Goal: Information Seeking & Learning: Learn about a topic

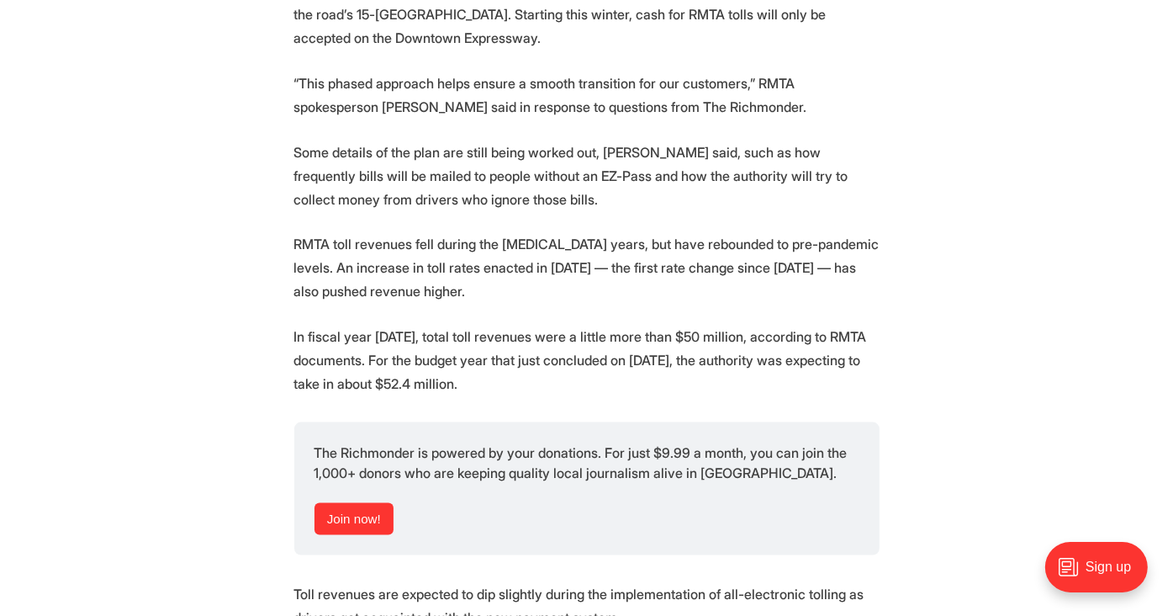
scroll to position [2255, 0]
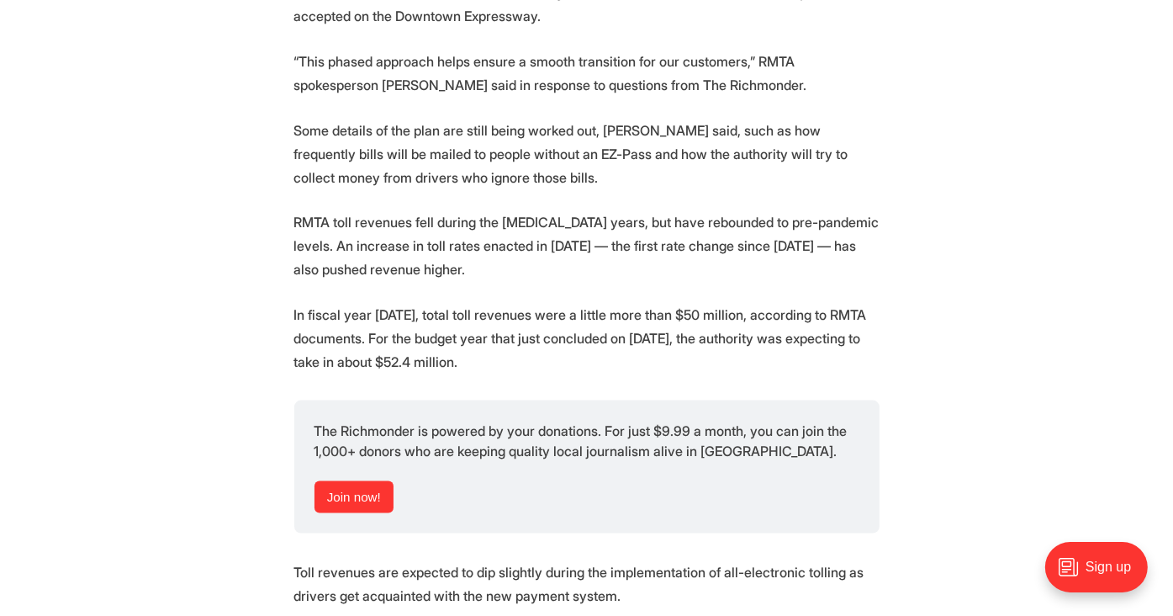
click at [1170, 607] on div "Sign up" at bounding box center [1100, 573] width 140 height 82
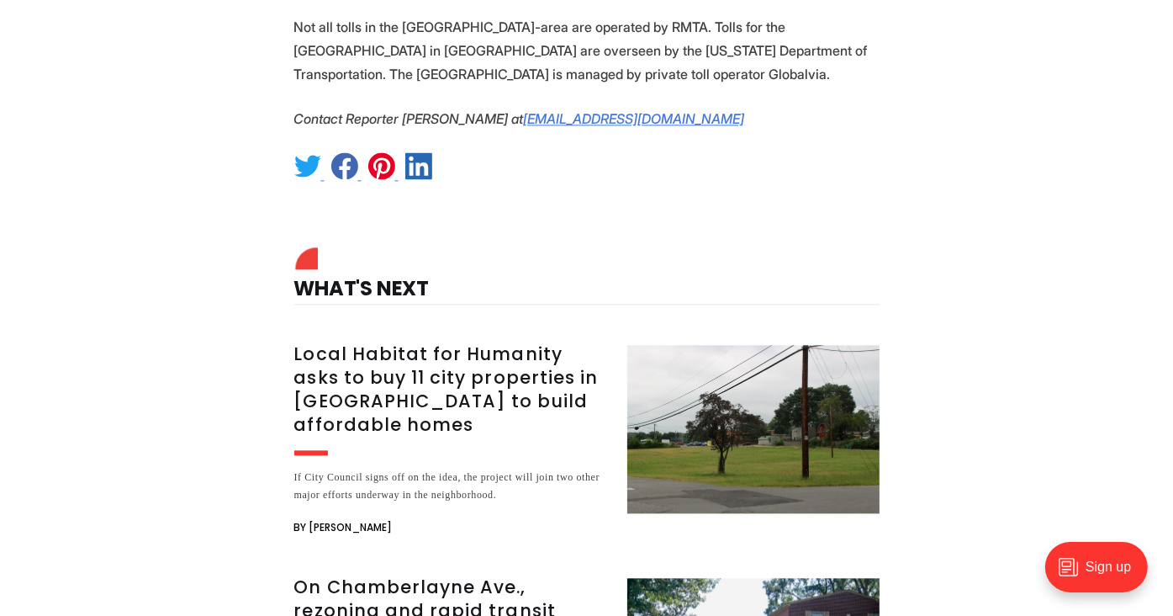
scroll to position [3433, 0]
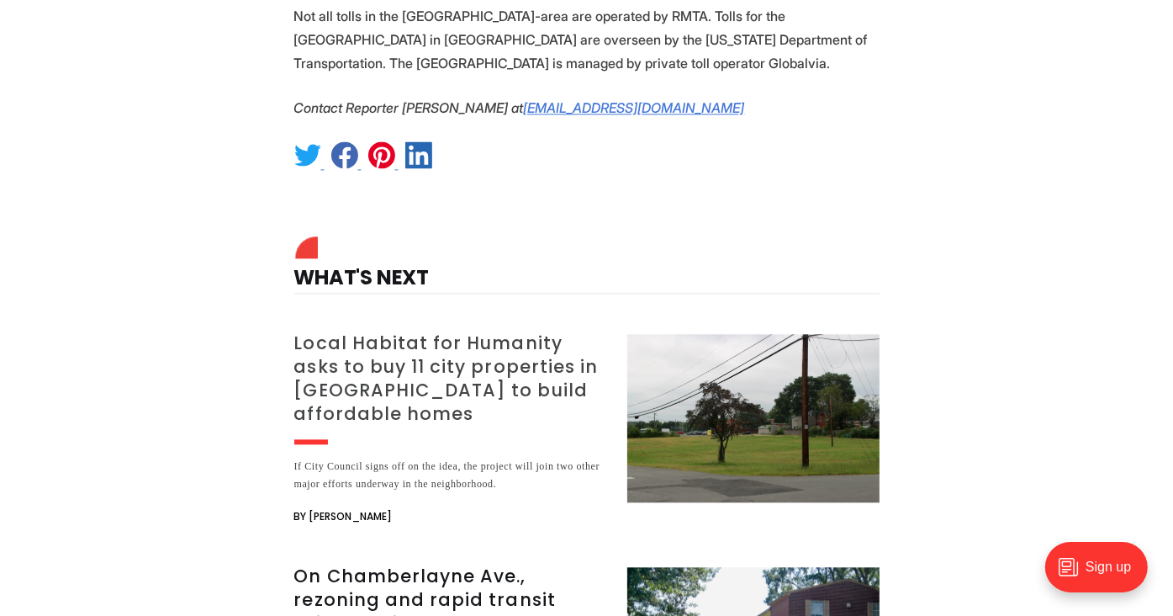
click at [347, 331] on h3 "Local Habitat for Humanity asks to buy 11 city properties in [GEOGRAPHIC_DATA] …" at bounding box center [450, 378] width 313 height 94
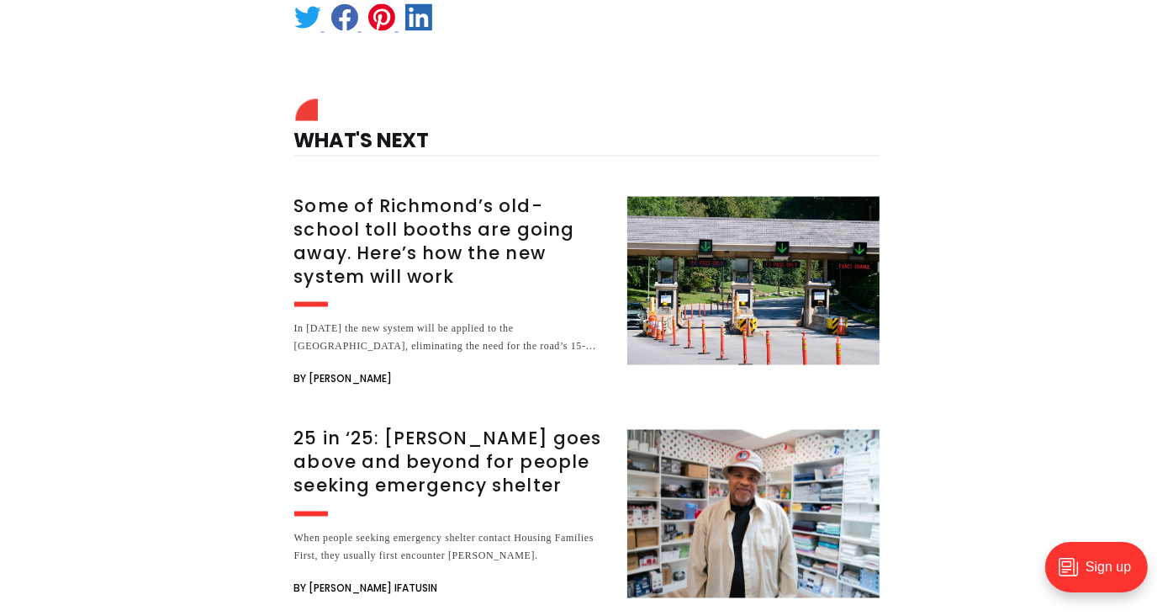
scroll to position [2621, 0]
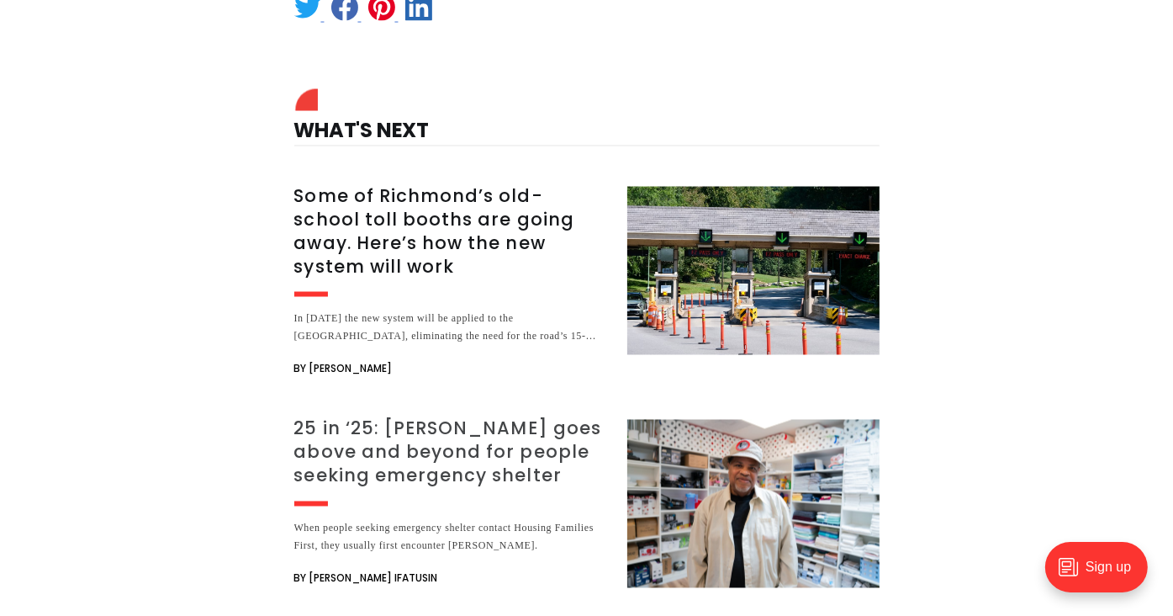
click at [495, 417] on h3 "25 in ‘25: [PERSON_NAME] goes above and beyond for people seeking emergency she…" at bounding box center [450, 452] width 313 height 71
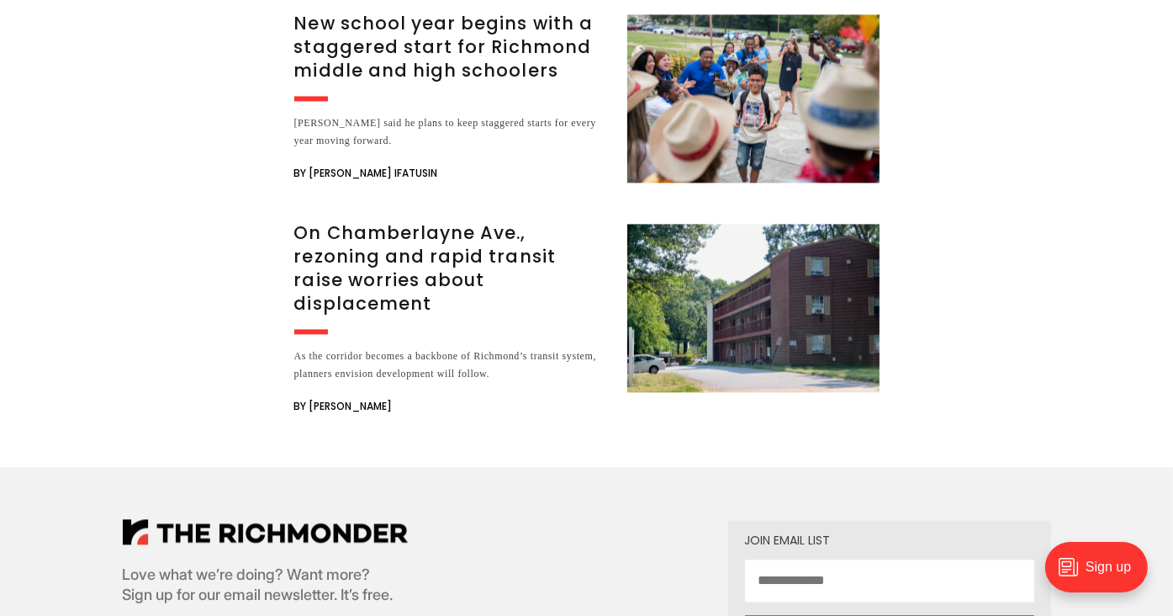
scroll to position [3033, 0]
